Goal: Task Accomplishment & Management: Use online tool/utility

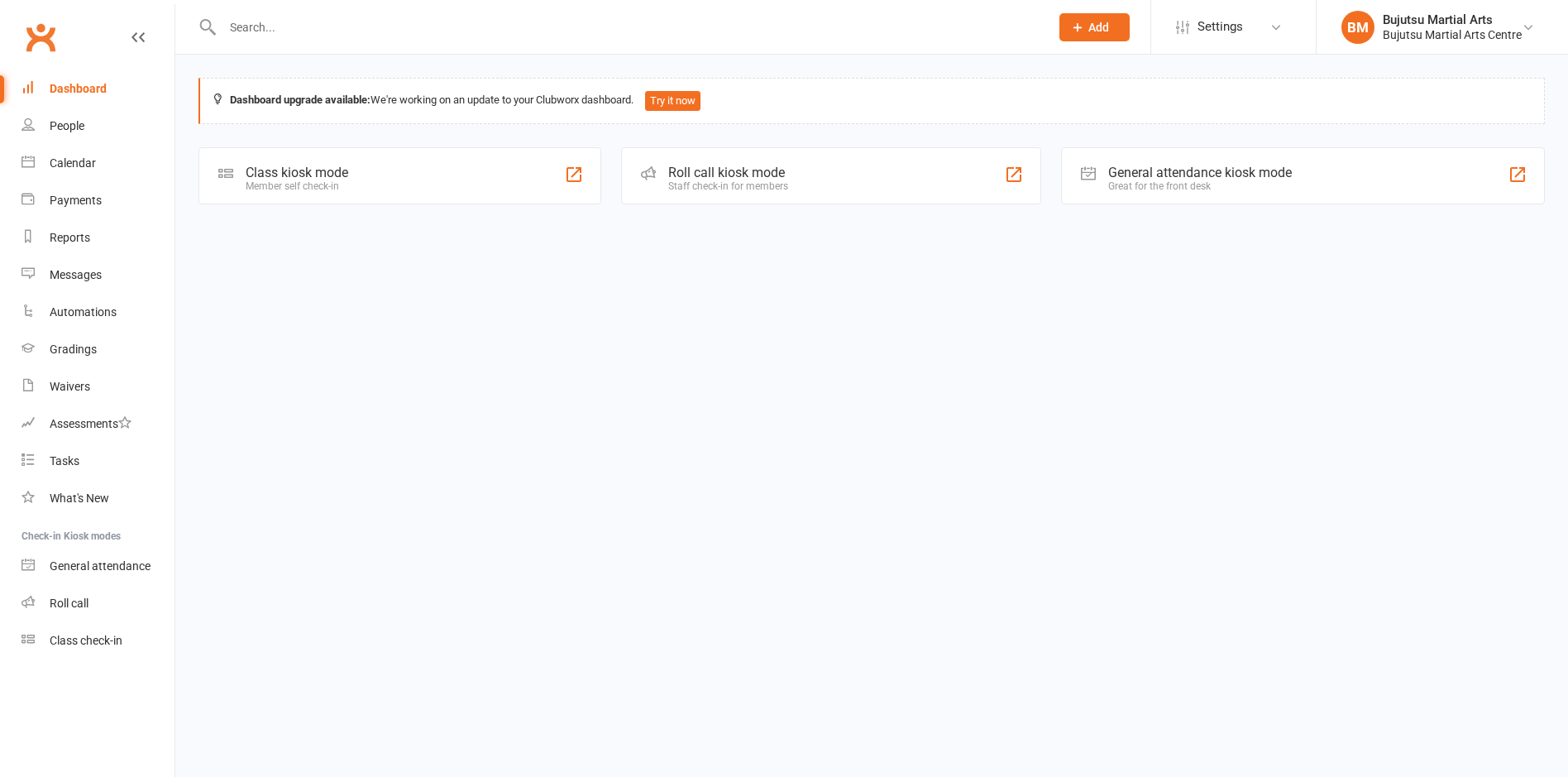
click at [274, 165] on div "Class kiosk mode" at bounding box center [296, 173] width 103 height 16
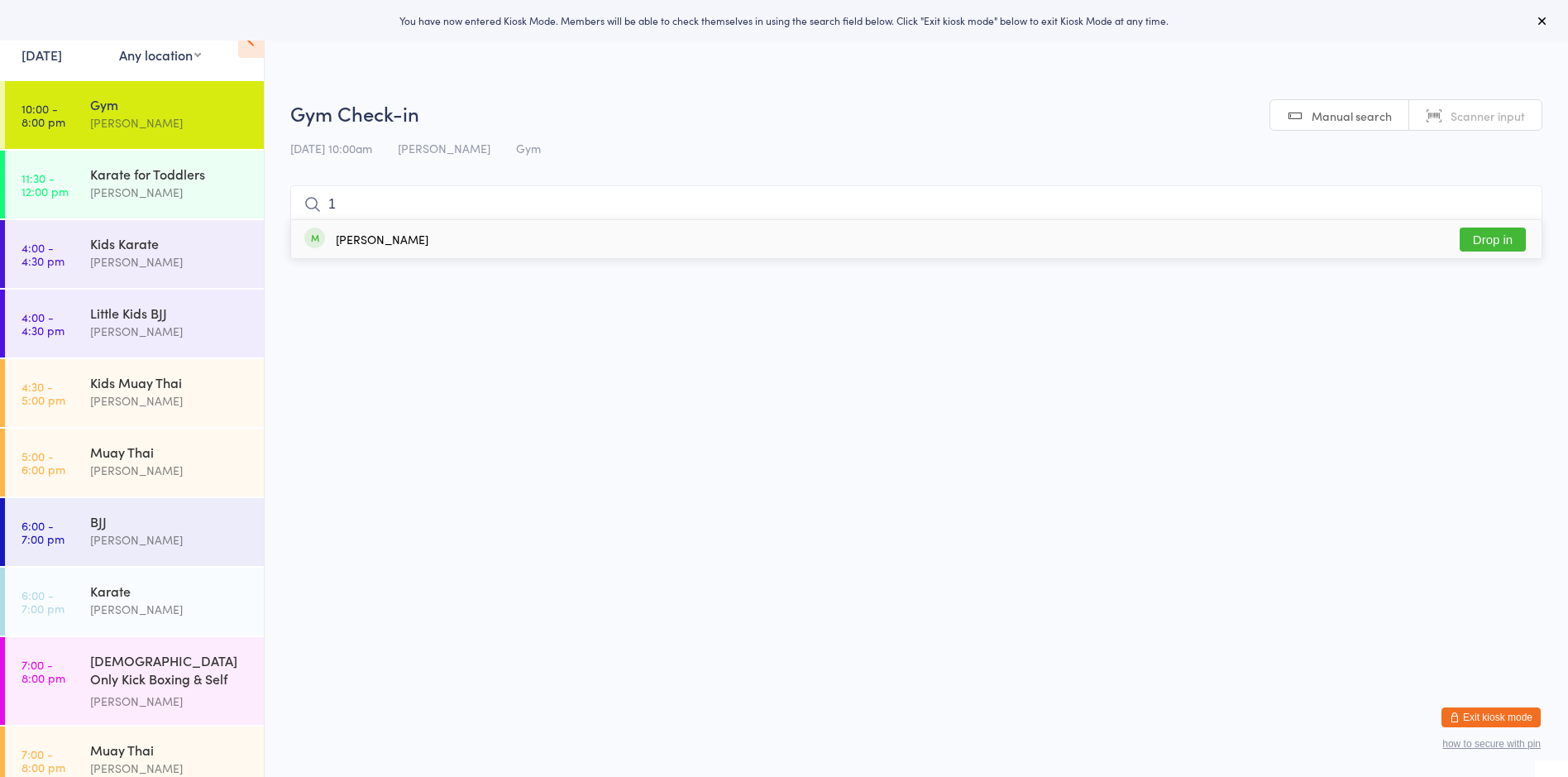
type input "1"
click at [1493, 245] on button "Drop in" at bounding box center [1493, 239] width 66 height 24
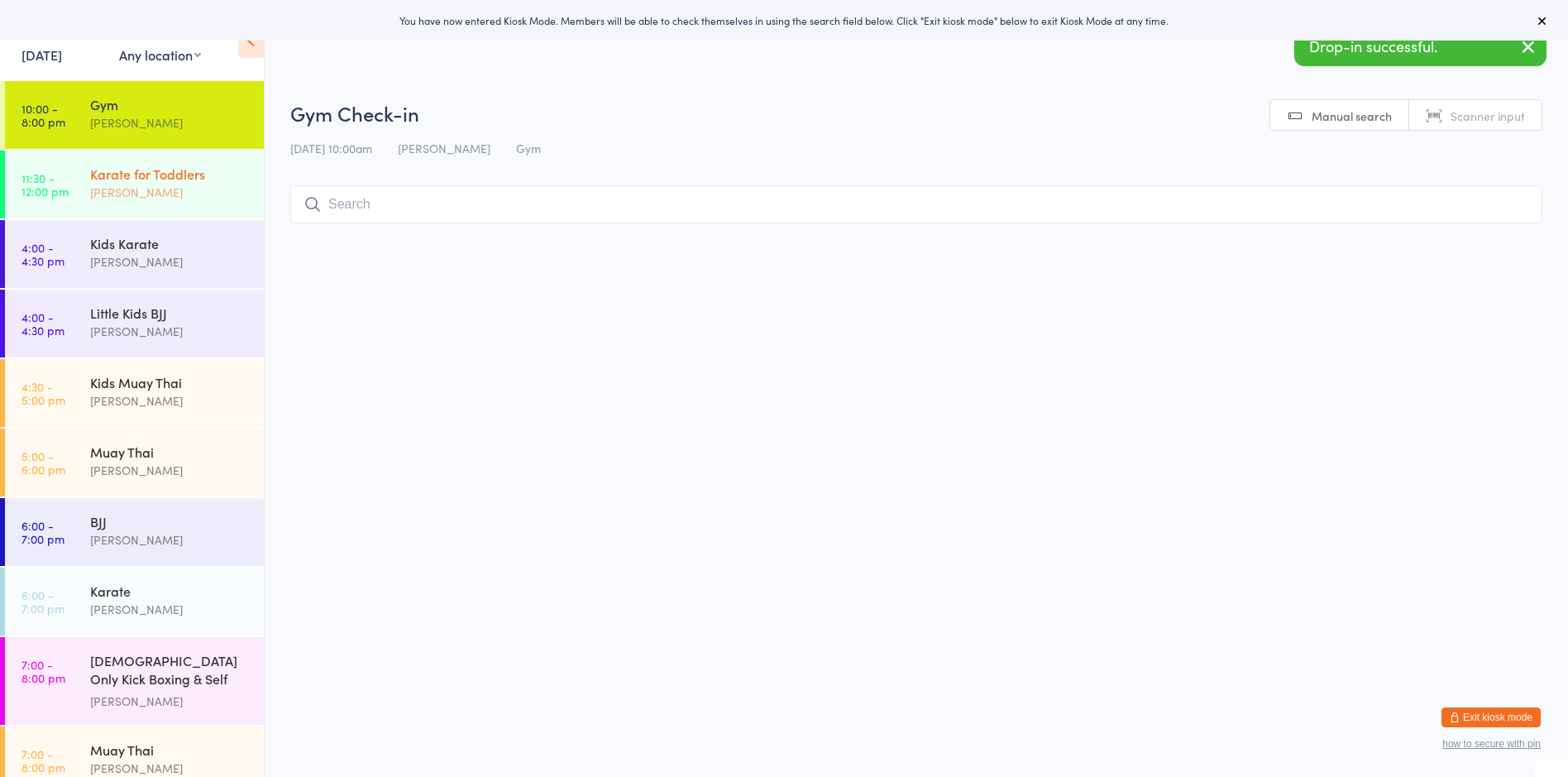
click at [169, 177] on div "Karate for Toddlers" at bounding box center [170, 174] width 159 height 18
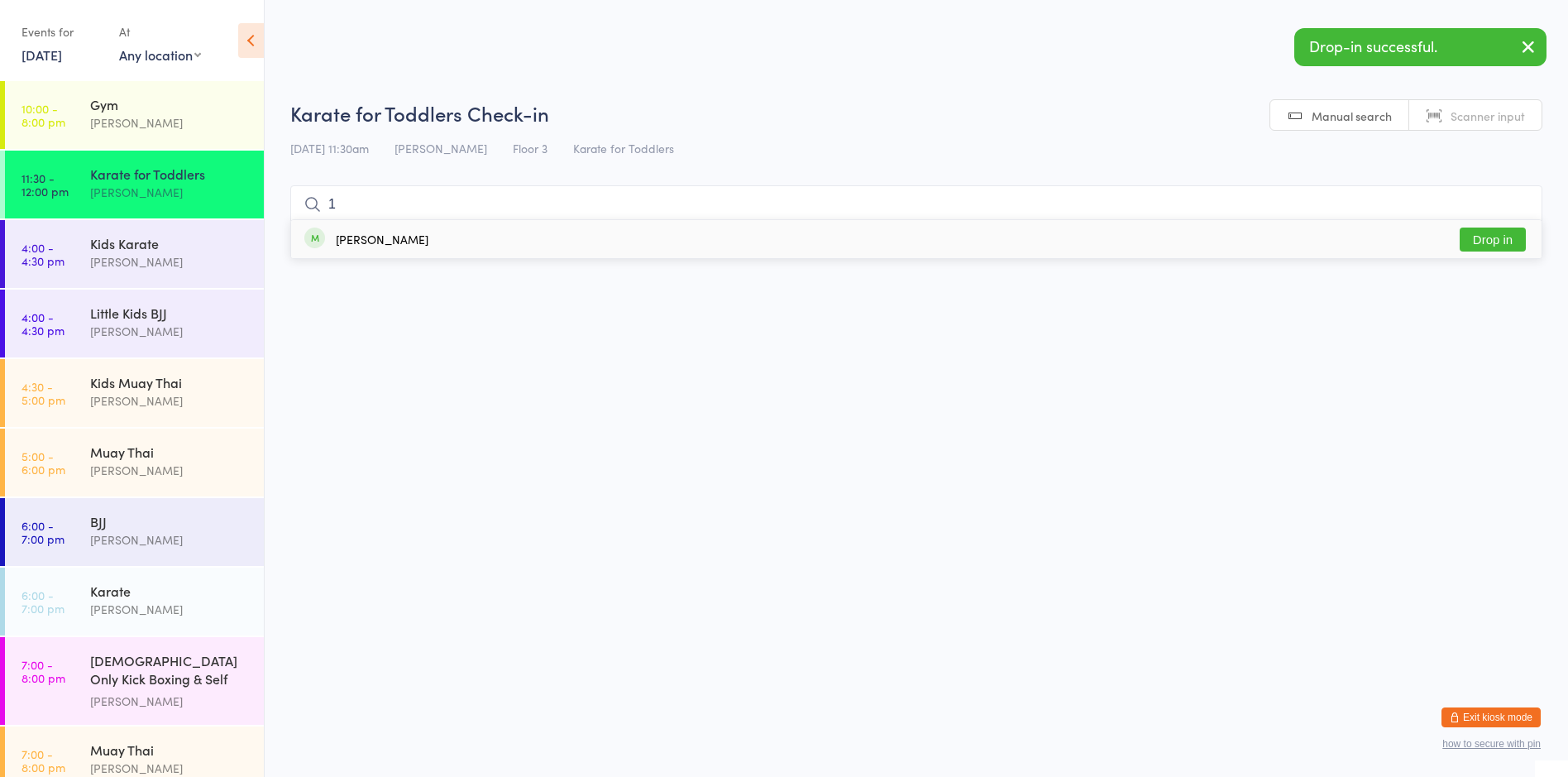
type input "1"
click at [1484, 239] on button "Drop in" at bounding box center [1493, 239] width 66 height 24
click at [107, 461] on div "[PERSON_NAME]" at bounding box center [170, 470] width 159 height 19
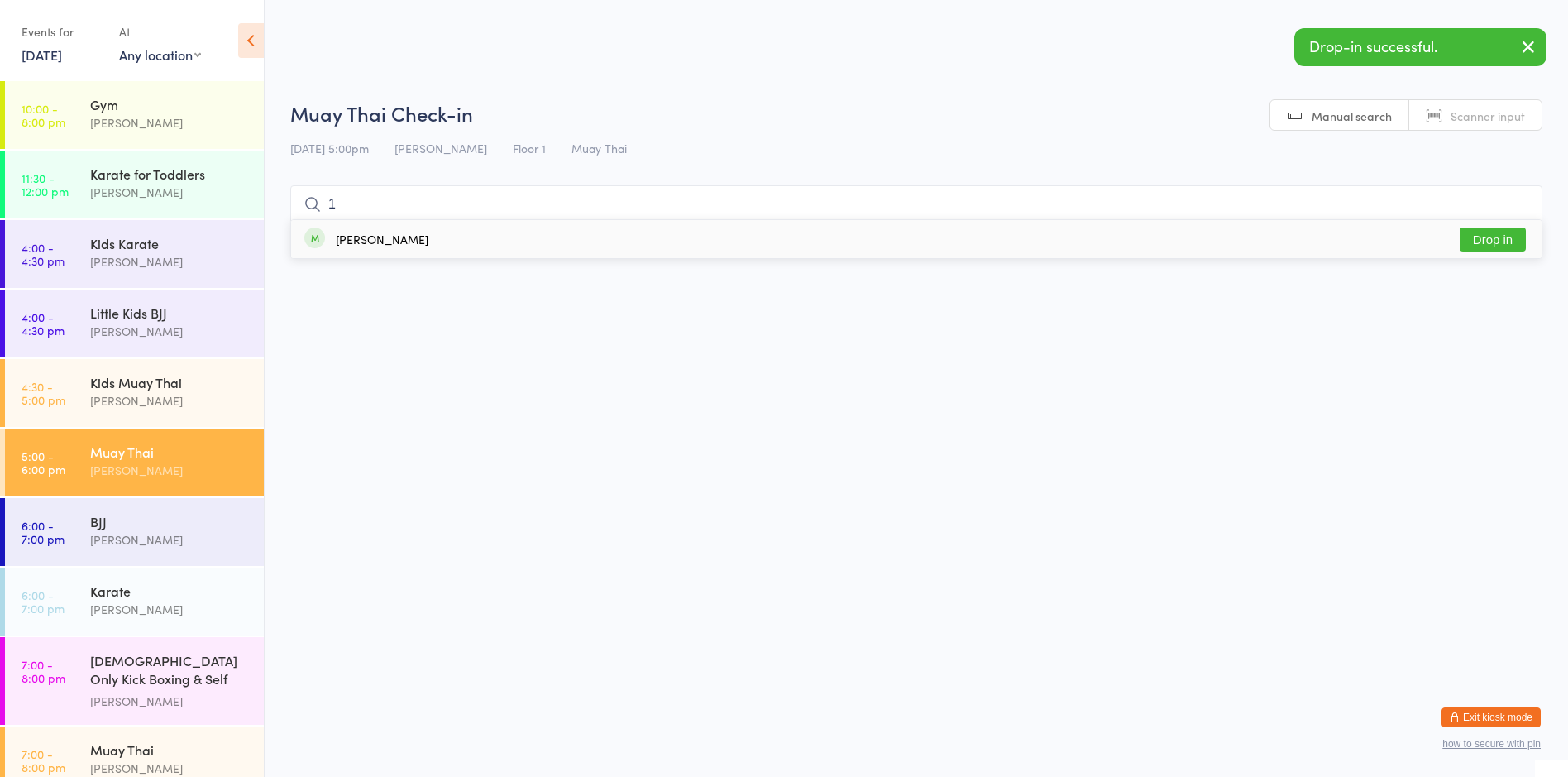
type input "1"
click at [1493, 240] on button "Drop in" at bounding box center [1493, 239] width 66 height 24
click at [136, 608] on div "[PERSON_NAME]" at bounding box center [170, 609] width 159 height 19
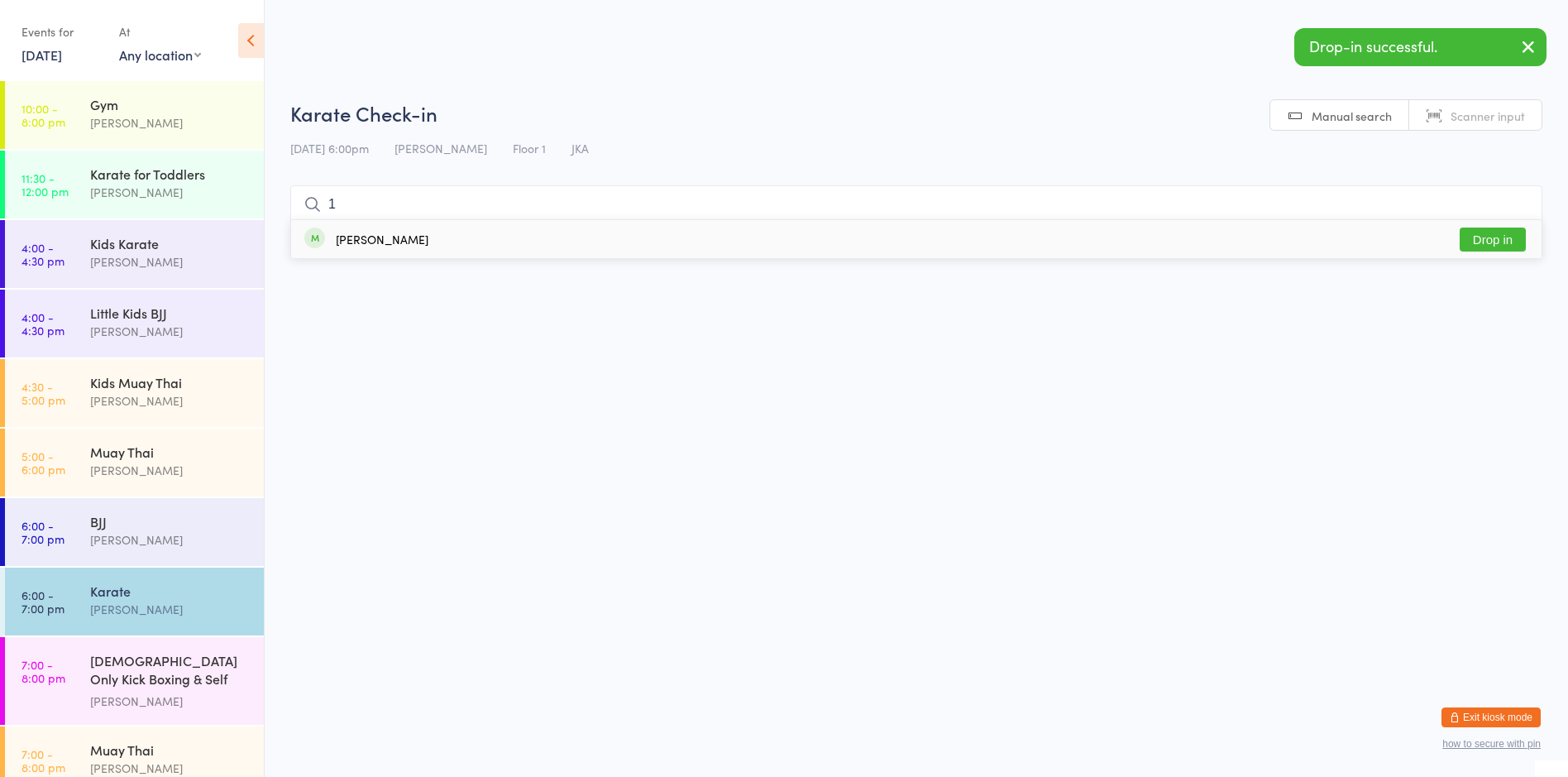
type input "1"
drag, startPoint x: 1514, startPoint y: 240, endPoint x: 1504, endPoint y: 243, distance: 10.4
click at [1513, 240] on button "Drop in" at bounding box center [1493, 239] width 66 height 24
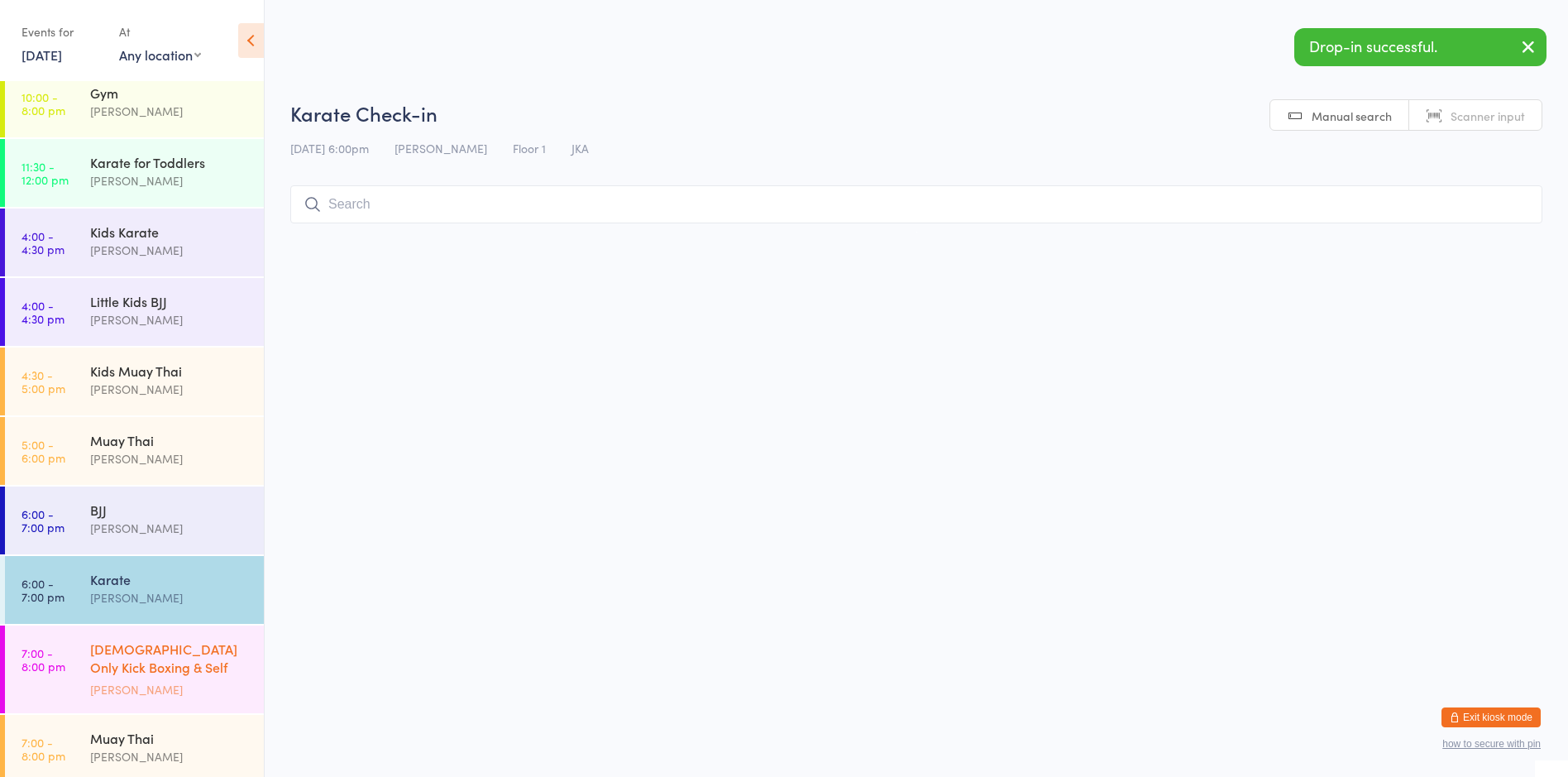
scroll to position [15, 0]
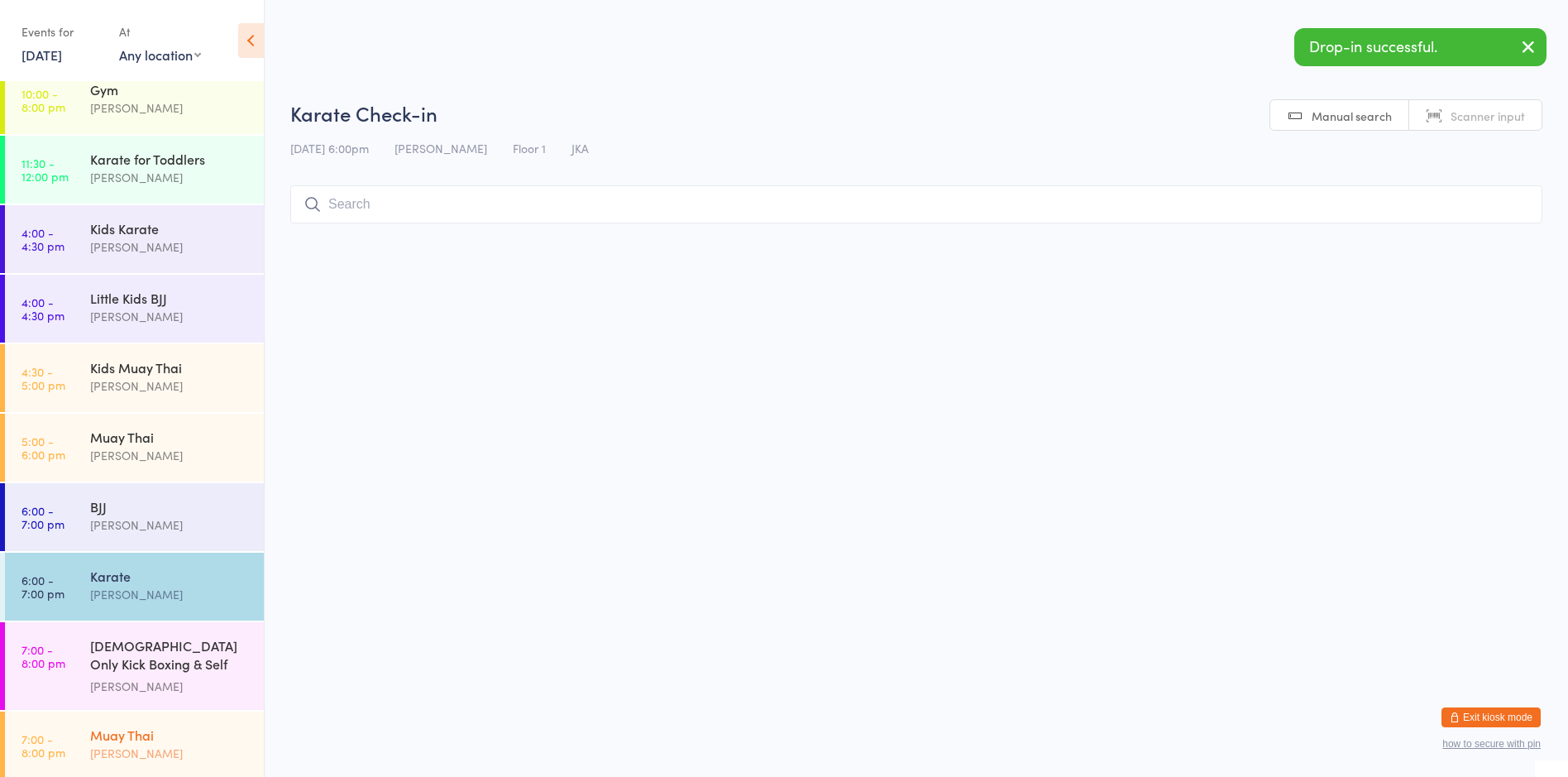
click at [150, 744] on div "[PERSON_NAME]" at bounding box center [170, 753] width 159 height 19
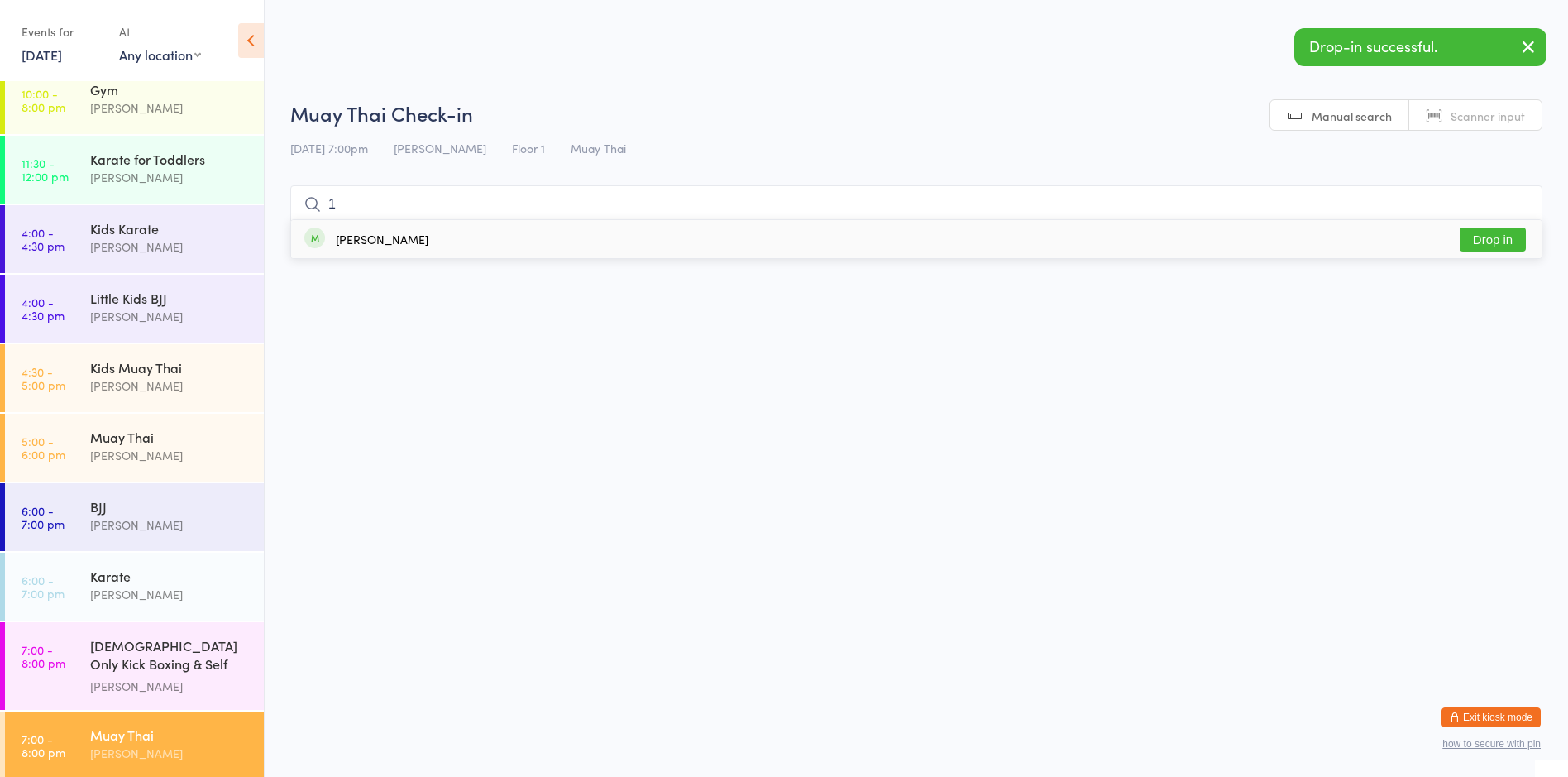
type input "1"
click at [1496, 243] on button "Drop in" at bounding box center [1493, 239] width 66 height 24
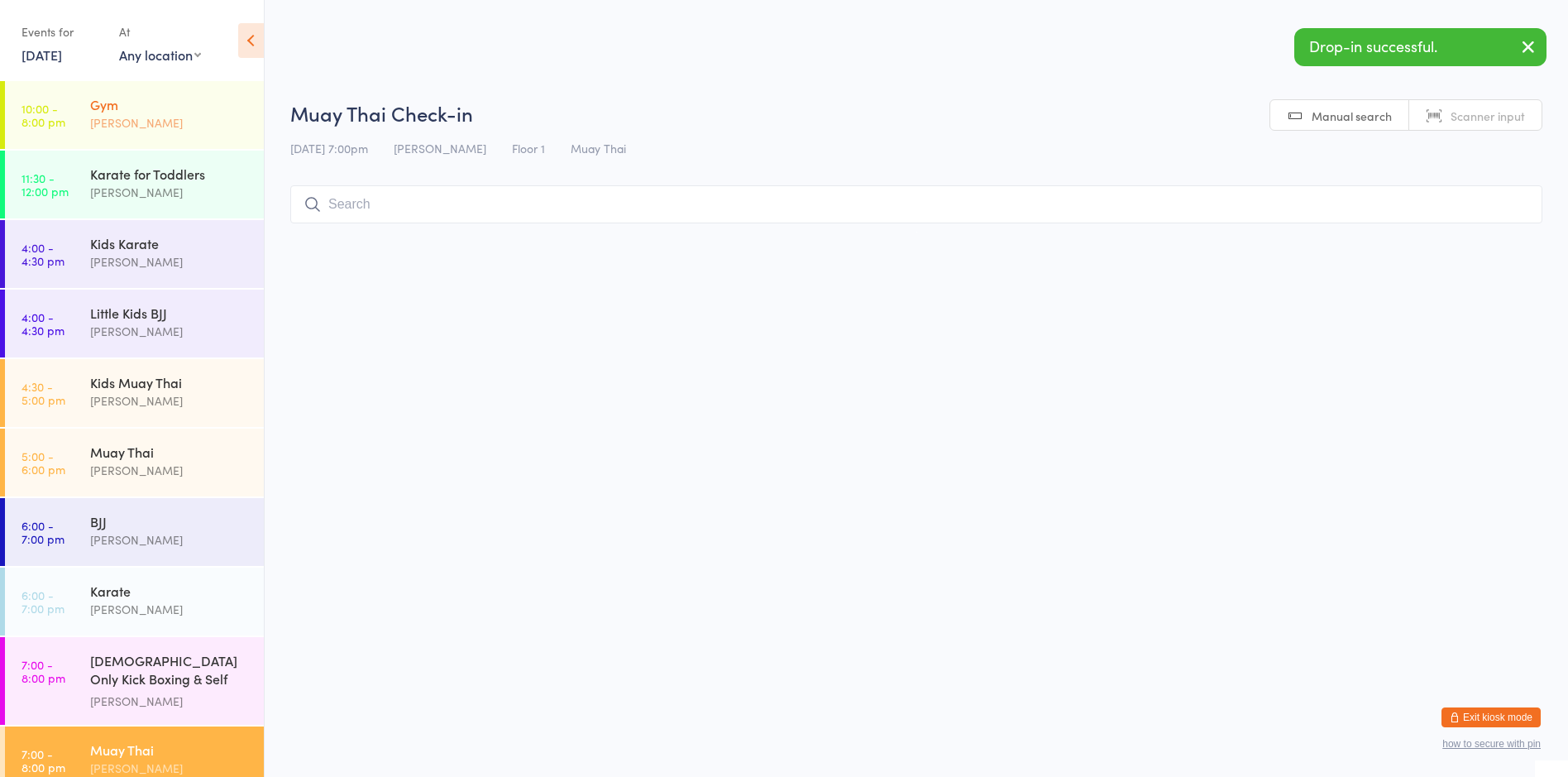
click at [185, 124] on div "[PERSON_NAME]" at bounding box center [170, 123] width 159 height 19
